Goal: Task Accomplishment & Management: Manage account settings

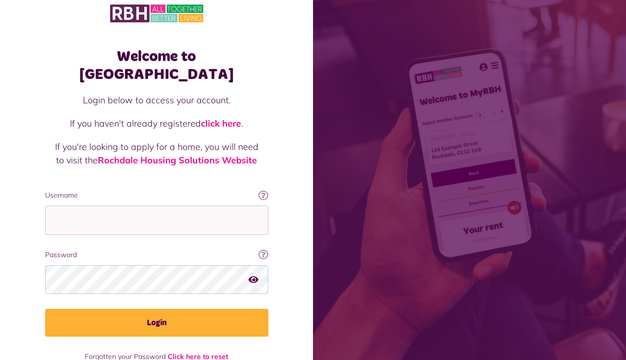
scroll to position [21, 0]
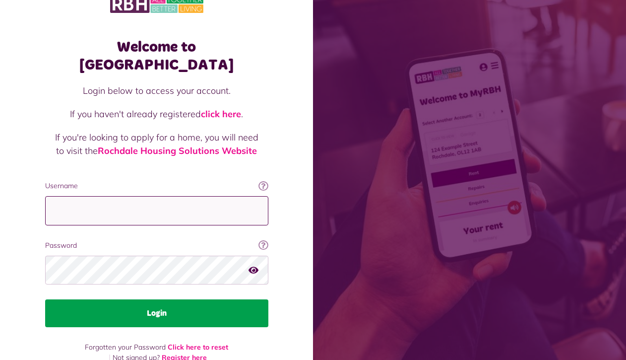
type input "**********"
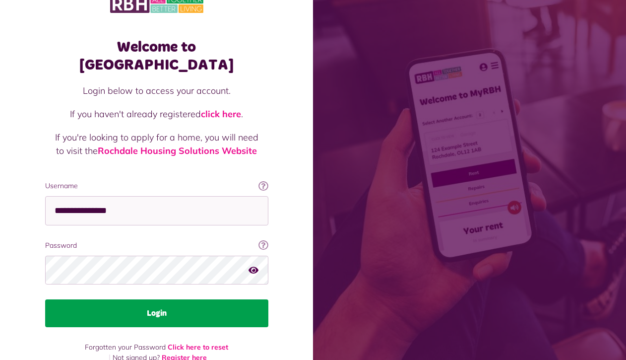
click at [146, 299] on button "Login" at bounding box center [156, 313] width 223 height 28
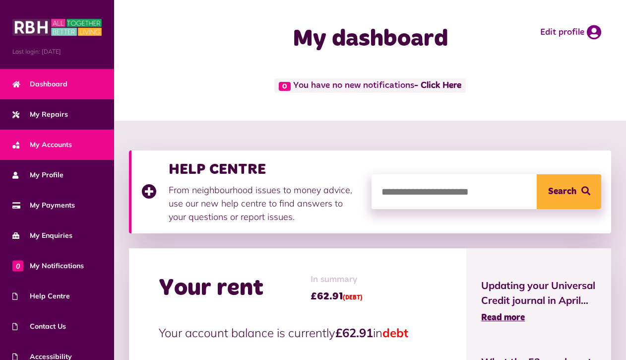
click at [66, 144] on span "My Accounts" at bounding box center [42, 144] width 60 height 10
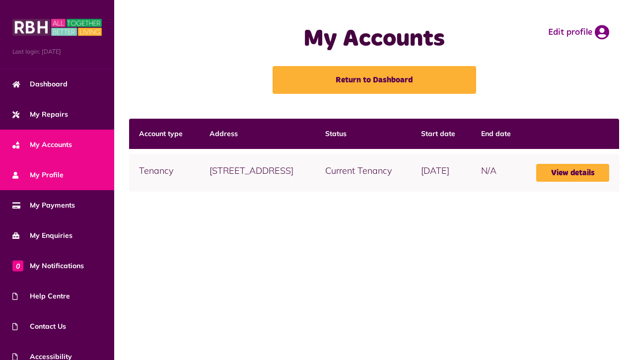
click at [79, 179] on link "My Profile" at bounding box center [57, 175] width 114 height 30
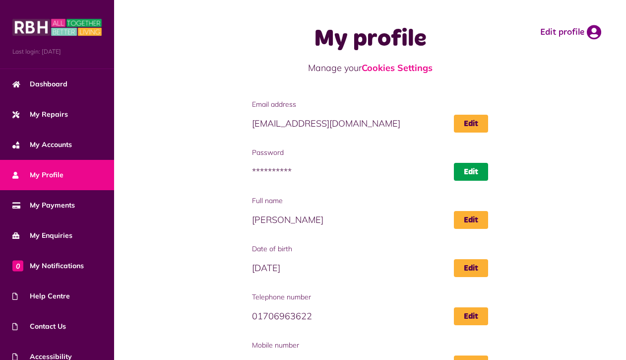
click at [477, 171] on link "Edit" at bounding box center [471, 172] width 34 height 18
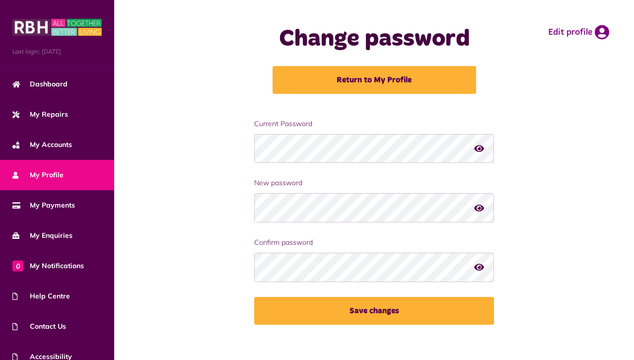
click at [479, 150] on icon "button" at bounding box center [479, 147] width 10 height 9
click at [588, 251] on div "Current Password New password Confirm password Save changes" at bounding box center [374, 229] width 500 height 221
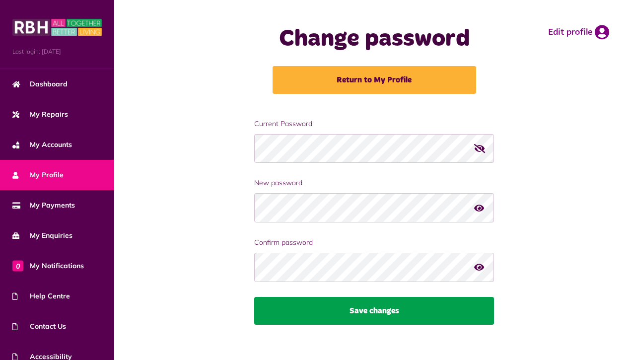
click at [371, 314] on button "Save changes" at bounding box center [374, 311] width 240 height 28
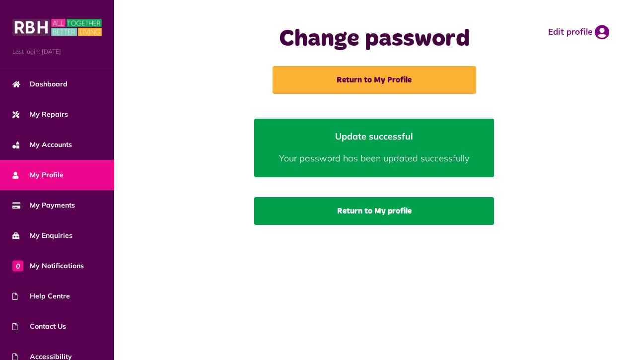
click at [370, 213] on link "Return to My profile" at bounding box center [374, 211] width 240 height 28
